Goal: Information Seeking & Learning: Find specific fact

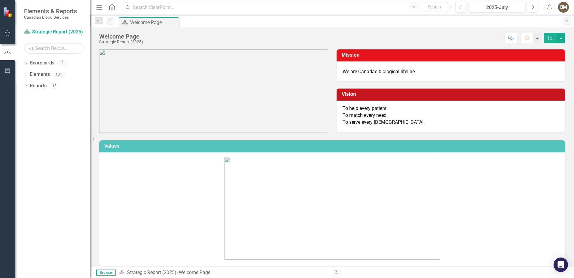
click at [209, 7] on input "text" at bounding box center [286, 7] width 329 height 11
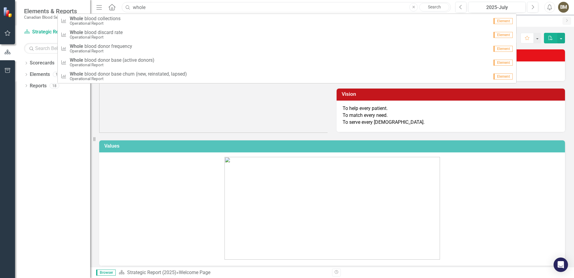
type input "[MEDICAL_DATA] collection"
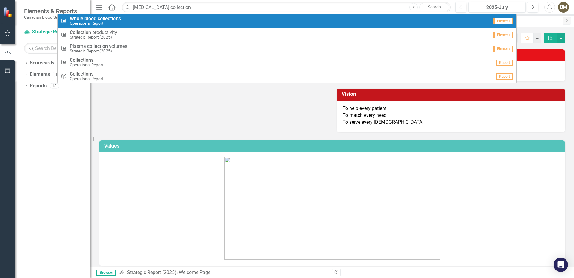
click at [429, 3] on link "Search" at bounding box center [435, 7] width 30 height 8
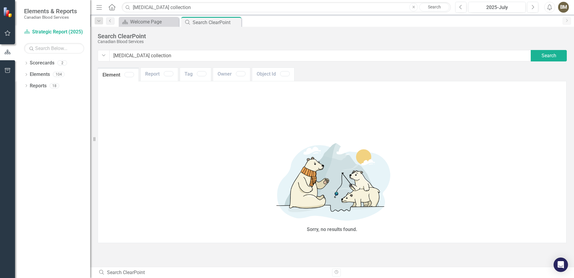
type input "[MEDICAL_DATA]+collection"
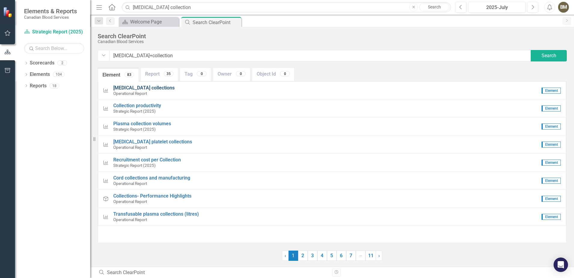
click at [131, 88] on span "[MEDICAL_DATA] collections" at bounding box center [143, 88] width 61 height 6
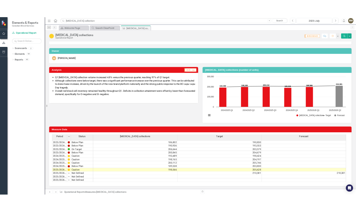
scroll to position [23, 0]
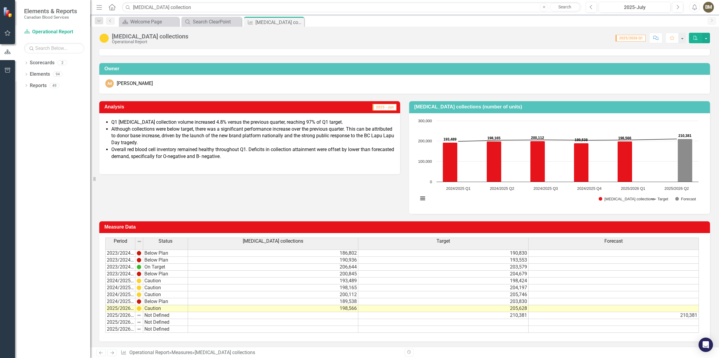
click at [375, 82] on div "Ad [PERSON_NAME]" at bounding box center [404, 83] width 598 height 8
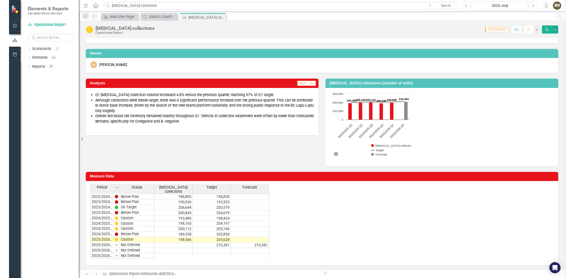
scroll to position [23, 0]
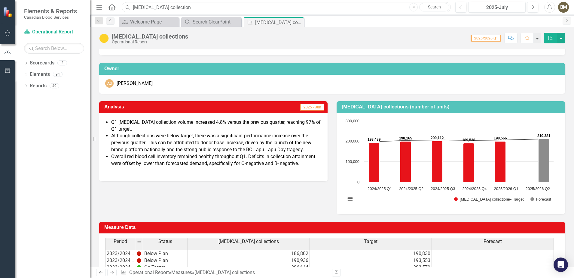
drag, startPoint x: 181, startPoint y: 6, endPoint x: 120, endPoint y: 5, distance: 60.8
click at [120, 5] on div "Menu Home Search [MEDICAL_DATA] collection Close Search" at bounding box center [272, 7] width 355 height 11
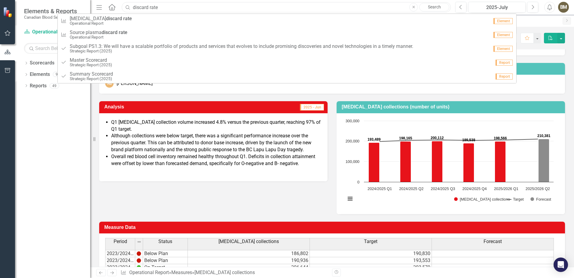
type input "discard rate"
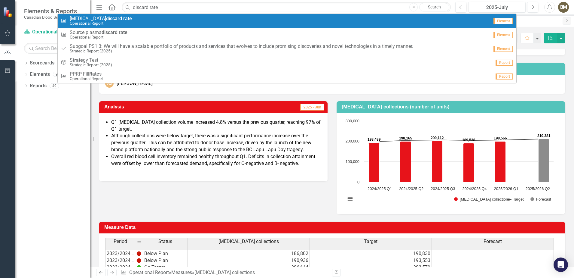
click at [125, 18] on div "Measure [MEDICAL_DATA] discard rate Operational Report" at bounding box center [275, 21] width 429 height 10
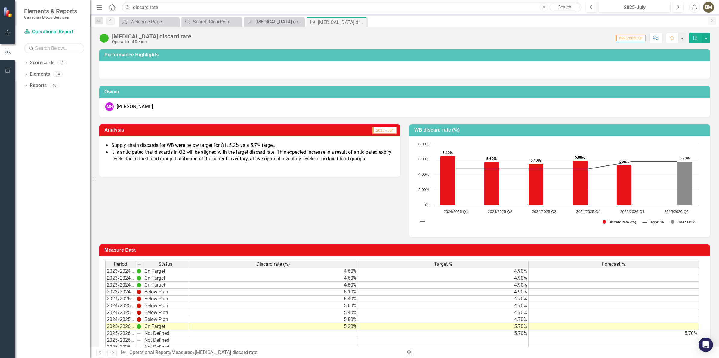
click at [72, 106] on div "Dropdown Scorecards 2 Strategic Report (2025) Operational Report Dropdown Eleme…" at bounding box center [52, 208] width 75 height 300
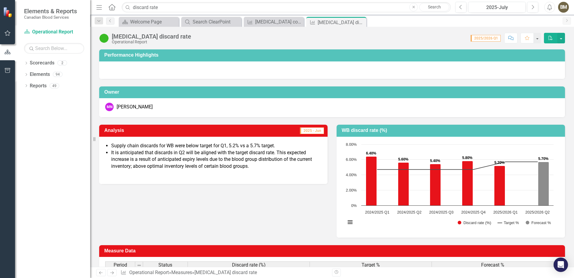
click at [490, 38] on span "2025/2026 Q1" at bounding box center [486, 38] width 30 height 7
click at [349, 221] on button "View chart menu, Chart" at bounding box center [350, 222] width 8 height 8
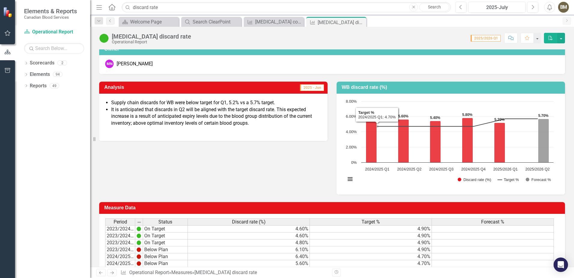
scroll to position [75, 0]
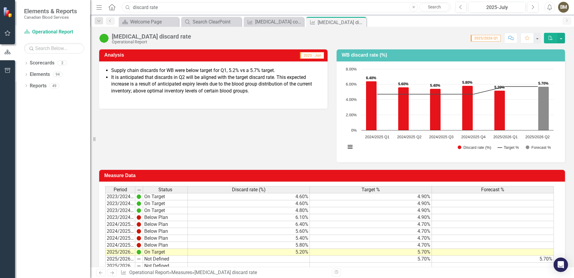
click at [163, 10] on input "discard rate" at bounding box center [286, 7] width 329 height 11
drag, startPoint x: 161, startPoint y: 9, endPoint x: 112, endPoint y: 11, distance: 49.1
click at [114, 13] on div "Menu Home Search discard rate Close Search Previous 2025-July Next Alerts BM Us…" at bounding box center [332, 7] width 484 height 15
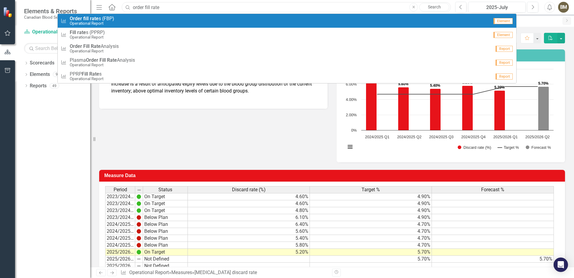
type input "order fill rate"
click at [110, 18] on span "Order fill rate s (FBP)" at bounding box center [92, 18] width 45 height 5
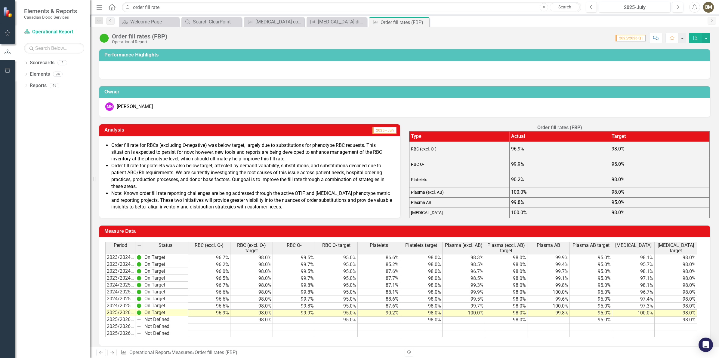
click at [465, 84] on div "Owner MN [PERSON_NAME]" at bounding box center [404, 98] width 619 height 38
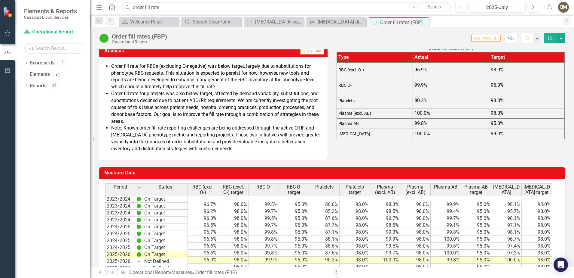
scroll to position [80, 0]
